Goal: Use online tool/utility: Utilize a website feature to perform a specific function

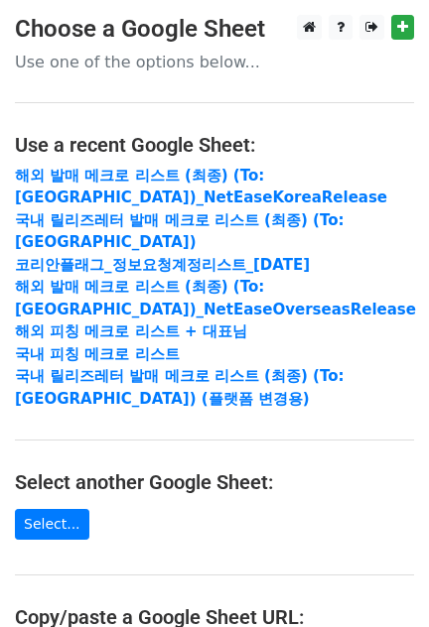
scroll to position [382, 0]
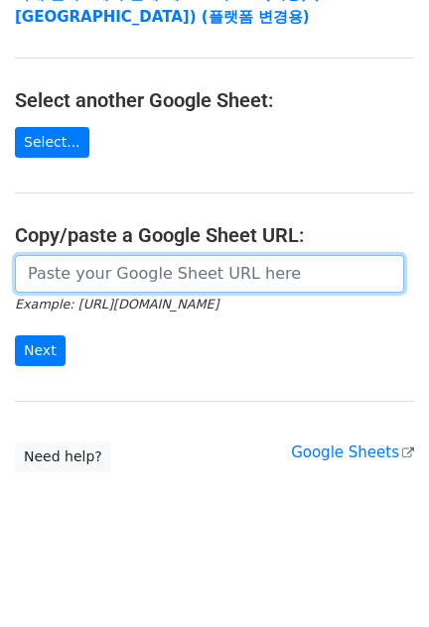
click at [108, 261] on input "url" at bounding box center [209, 274] width 389 height 38
paste input "https://docs.google.com/spreadsheets/d/1KHcYv3-vWRWtZN51Yi1JdLg8VtCH7JkDX6q9Zm9…"
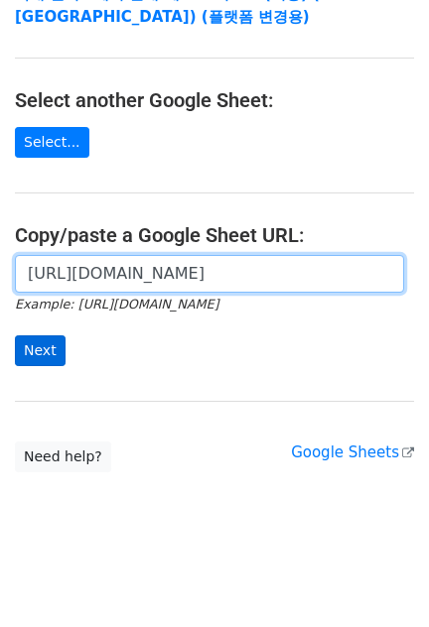
type input "https://docs.google.com/spreadsheets/d/1KHcYv3-vWRWtZN51Yi1JdLg8VtCH7JkDX6q9Zm9…"
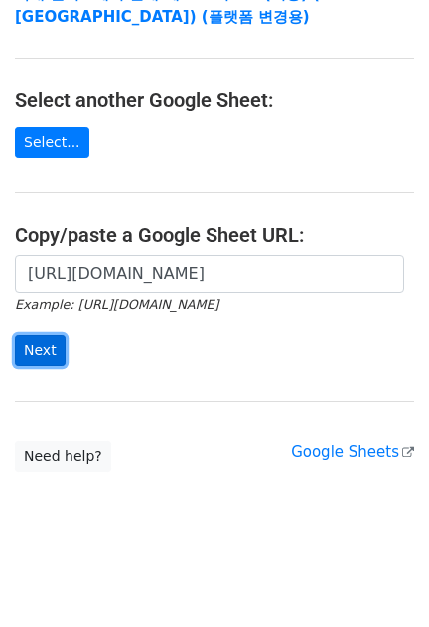
click at [48, 345] on input "Next" at bounding box center [40, 350] width 51 height 31
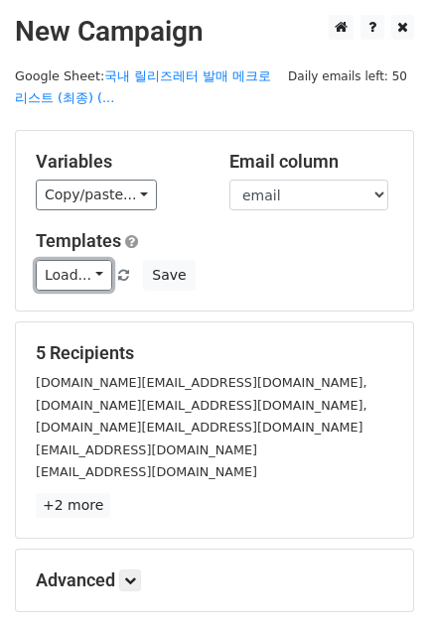
click at [90, 271] on link "Load..." at bounding box center [74, 275] width 76 height 31
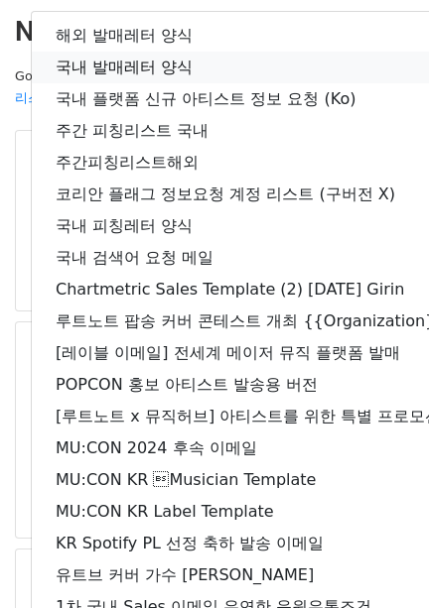
click at [119, 63] on link "국내 발매레터 양식" at bounding box center [350, 68] width 637 height 32
